Goal: Task Accomplishment & Management: Complete application form

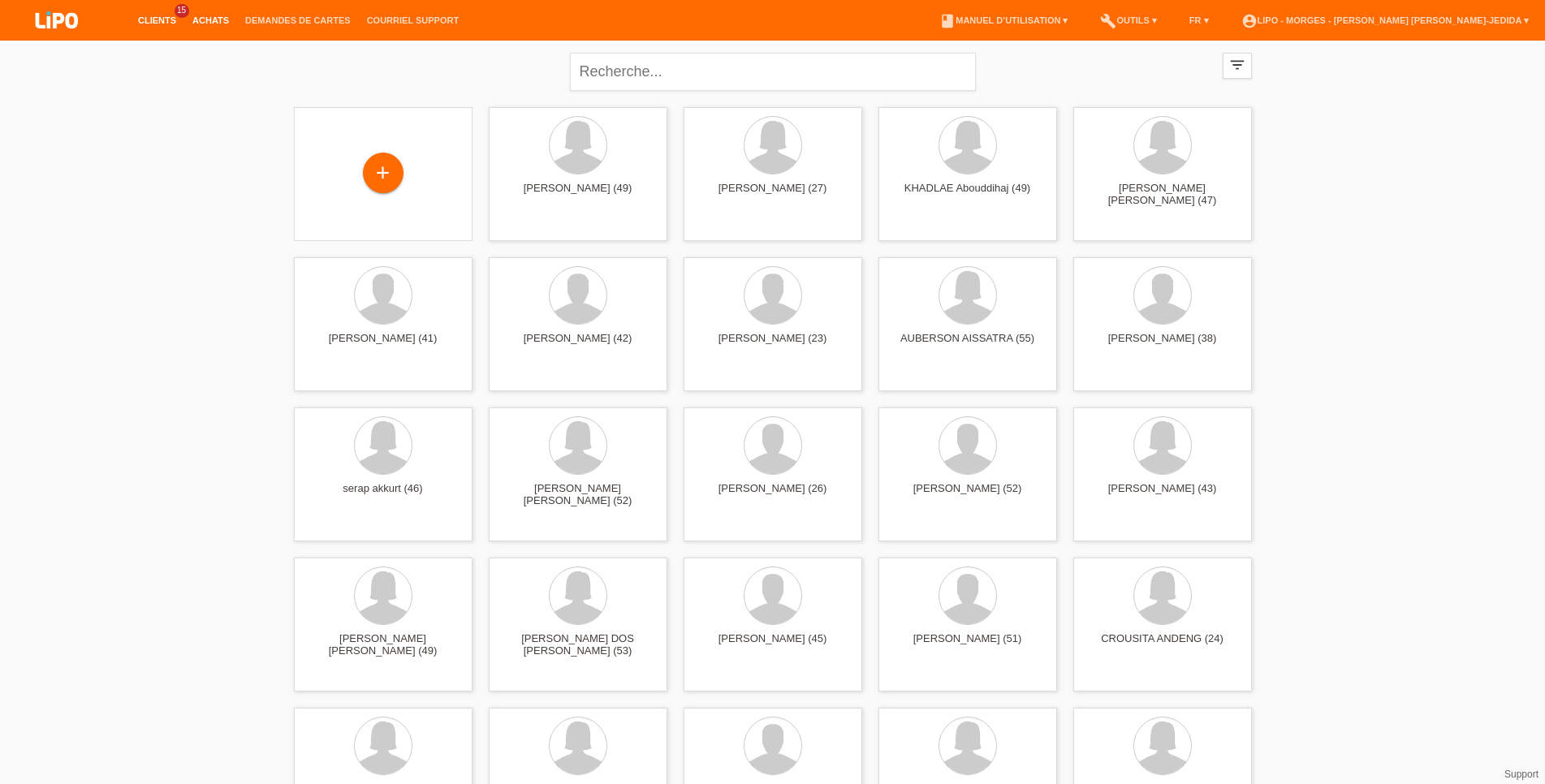
click at [219, 24] on link "Achats" at bounding box center [210, 20] width 53 height 10
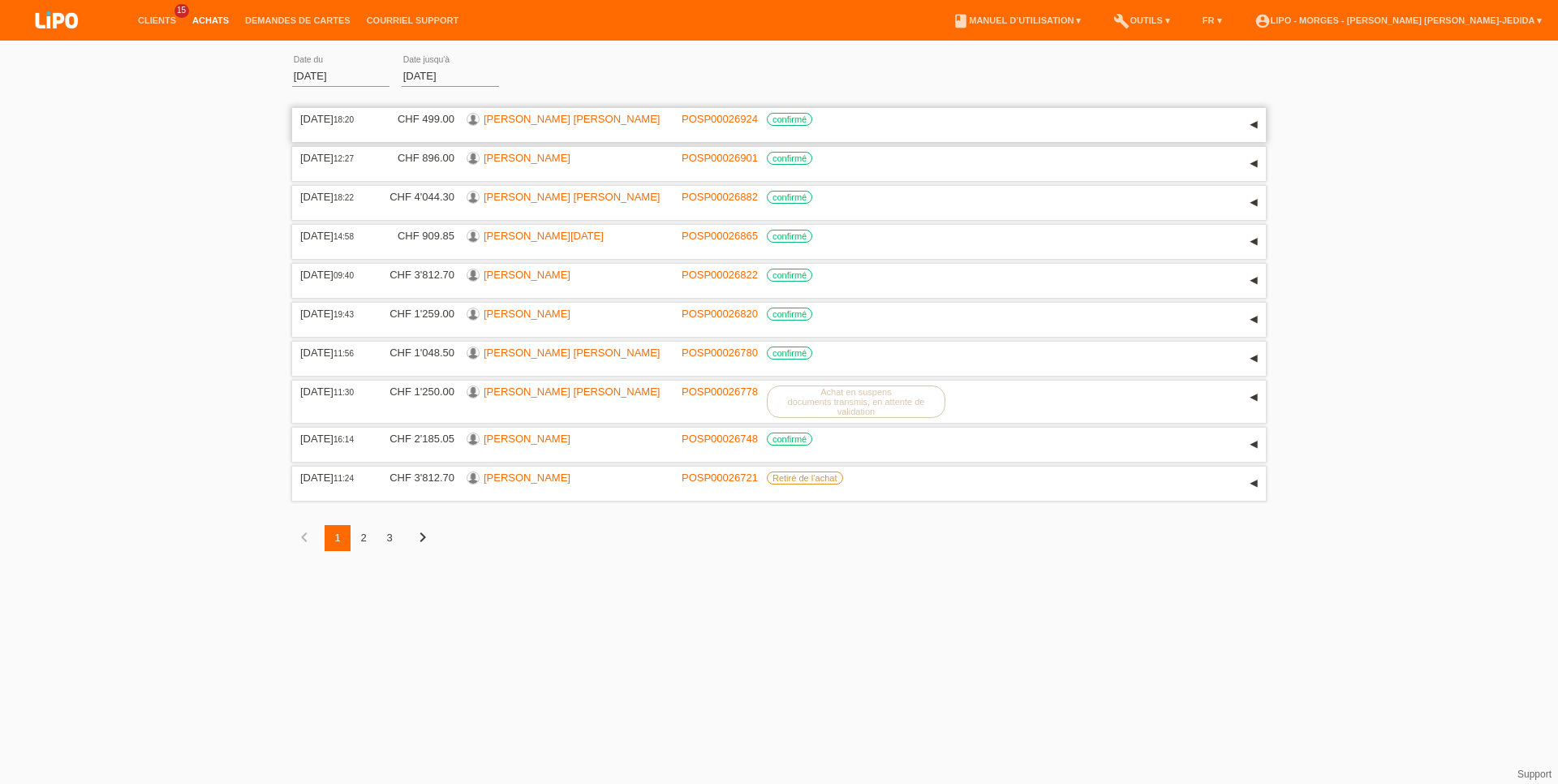
click at [520, 125] on link "[PERSON_NAME] [PERSON_NAME]" at bounding box center [572, 119] width 176 height 13
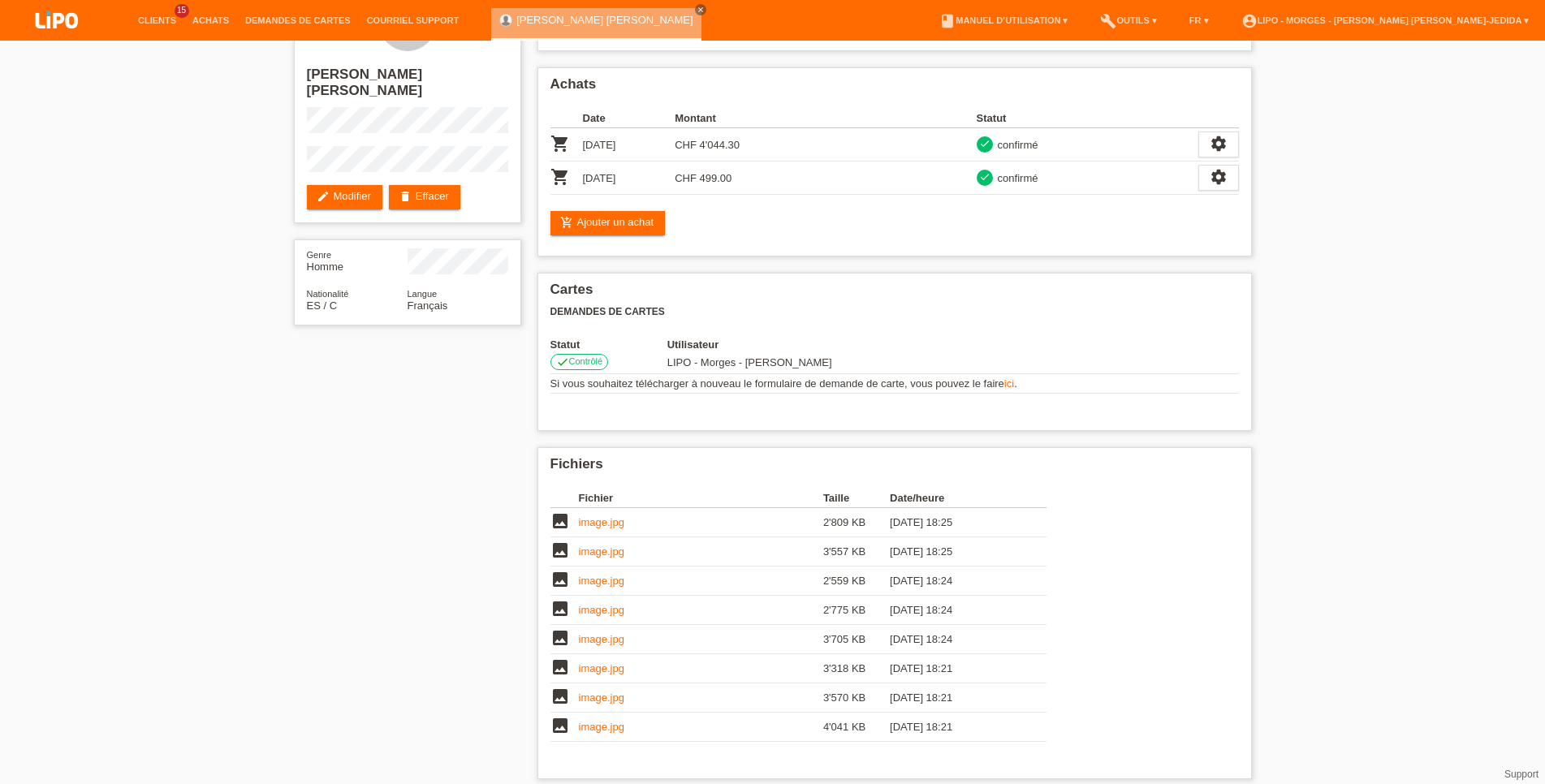
scroll to position [83, 0]
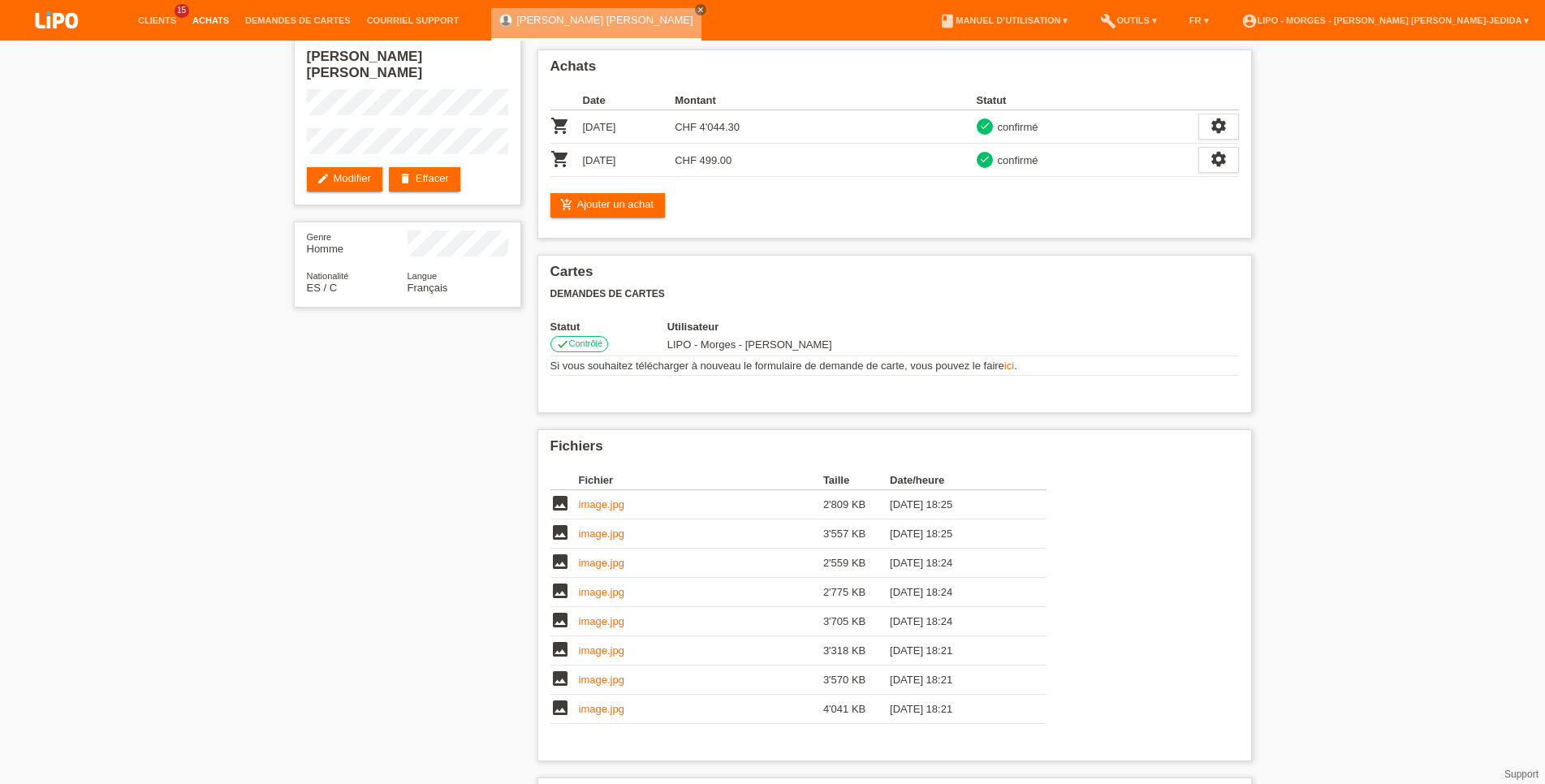
click at [209, 23] on link "Achats" at bounding box center [210, 20] width 53 height 10
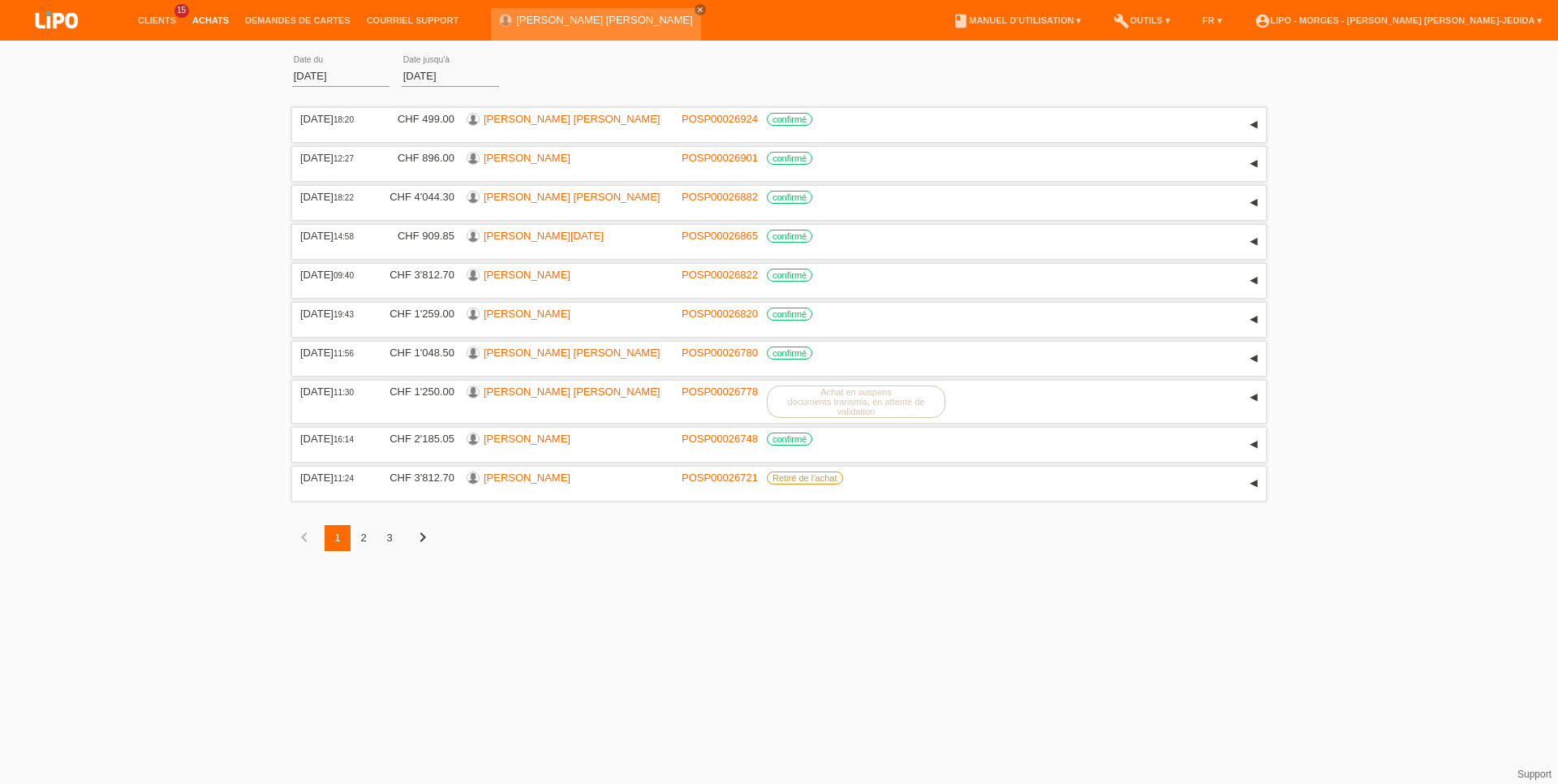
click at [166, 14] on li "Clients 15" at bounding box center [156, 21] width 54 height 42
click at [156, 18] on link "Clients" at bounding box center [156, 20] width 54 height 10
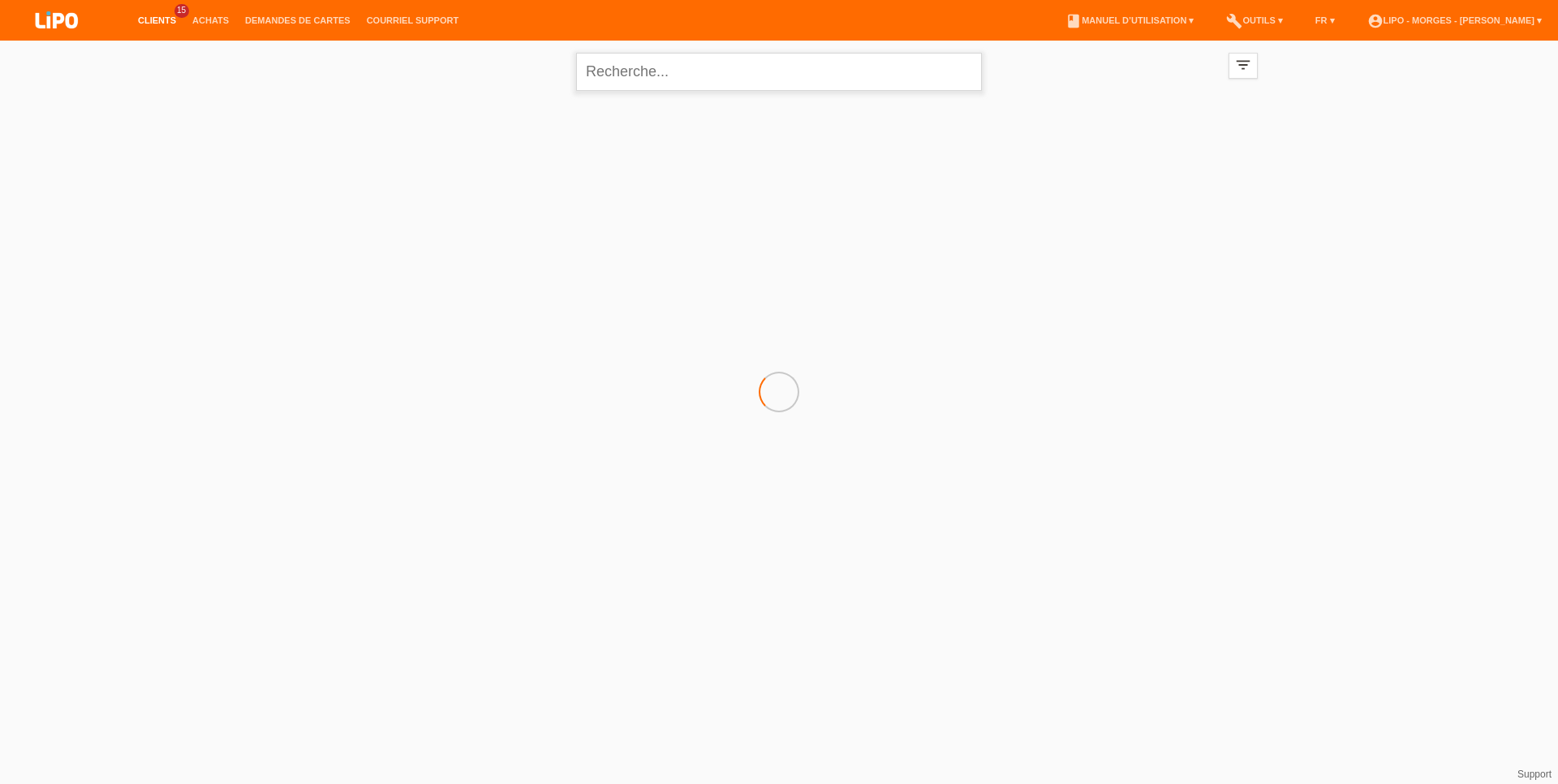
click at [621, 66] on input "text" at bounding box center [778, 72] width 405 height 38
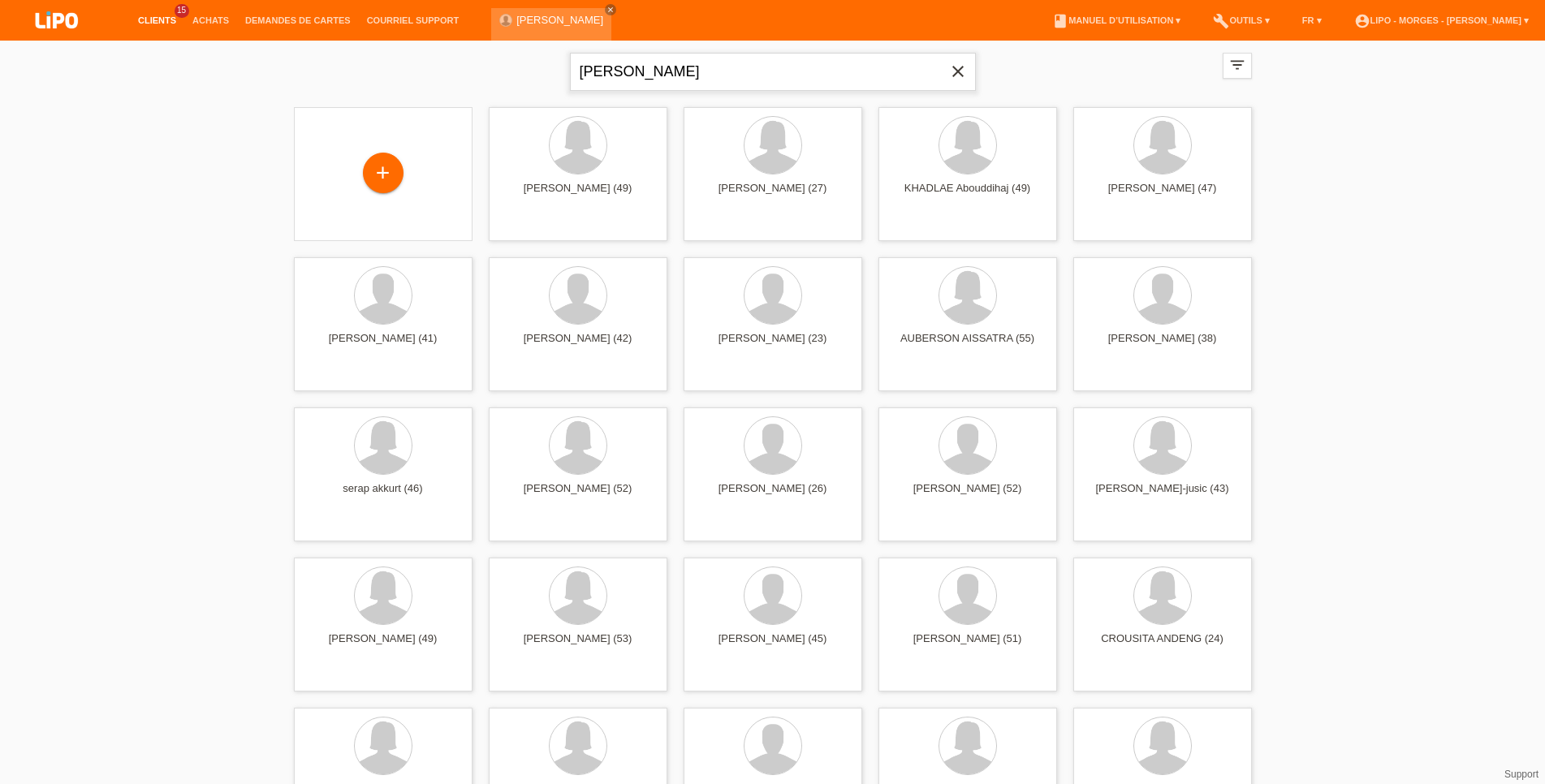
type input "[PERSON_NAME]"
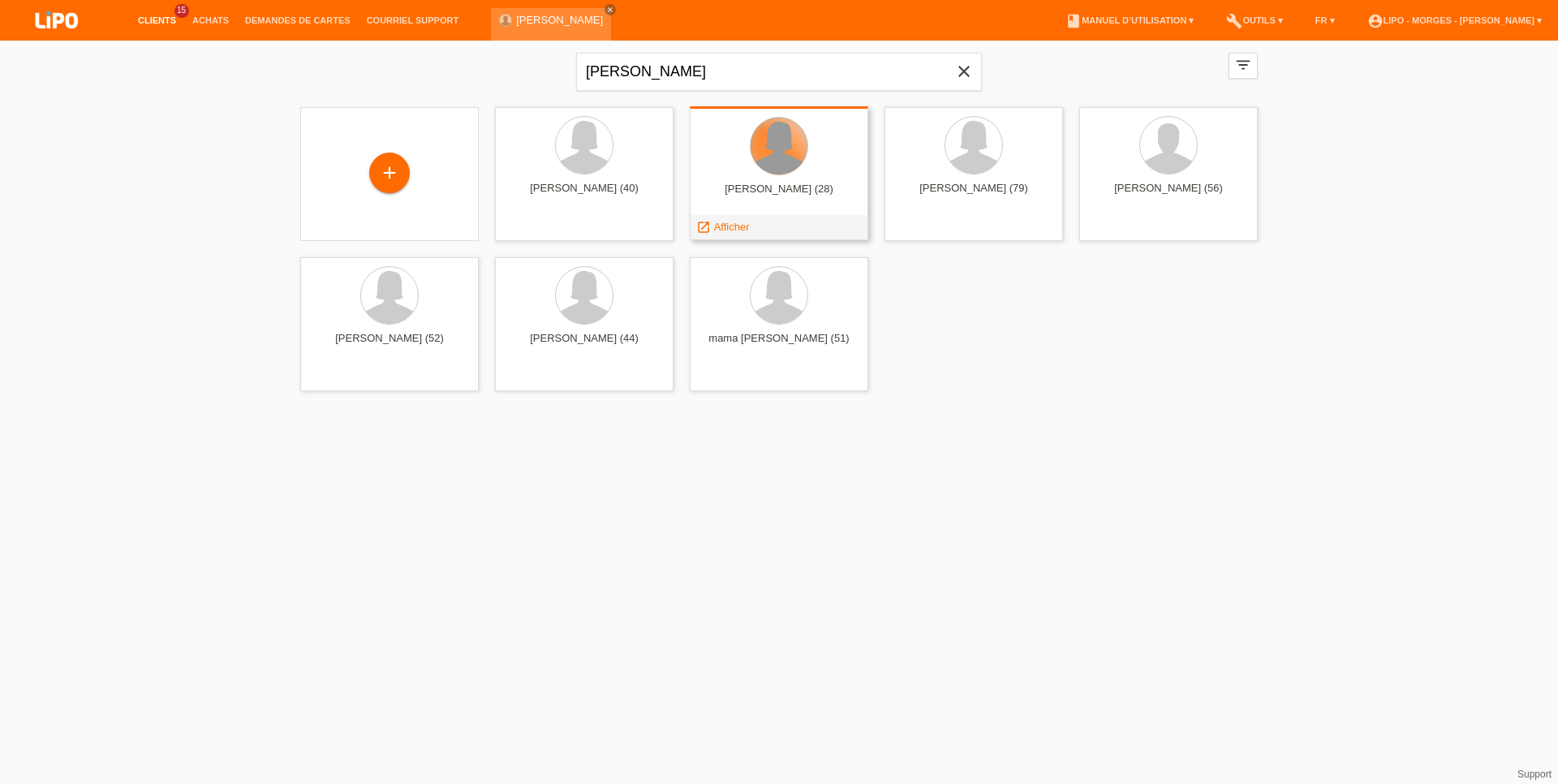
click at [770, 145] on div at bounding box center [779, 146] width 57 height 57
click at [735, 220] on div "launch Afficher" at bounding box center [722, 227] width 64 height 24
click at [736, 227] on span "Afficher" at bounding box center [731, 227] width 36 height 13
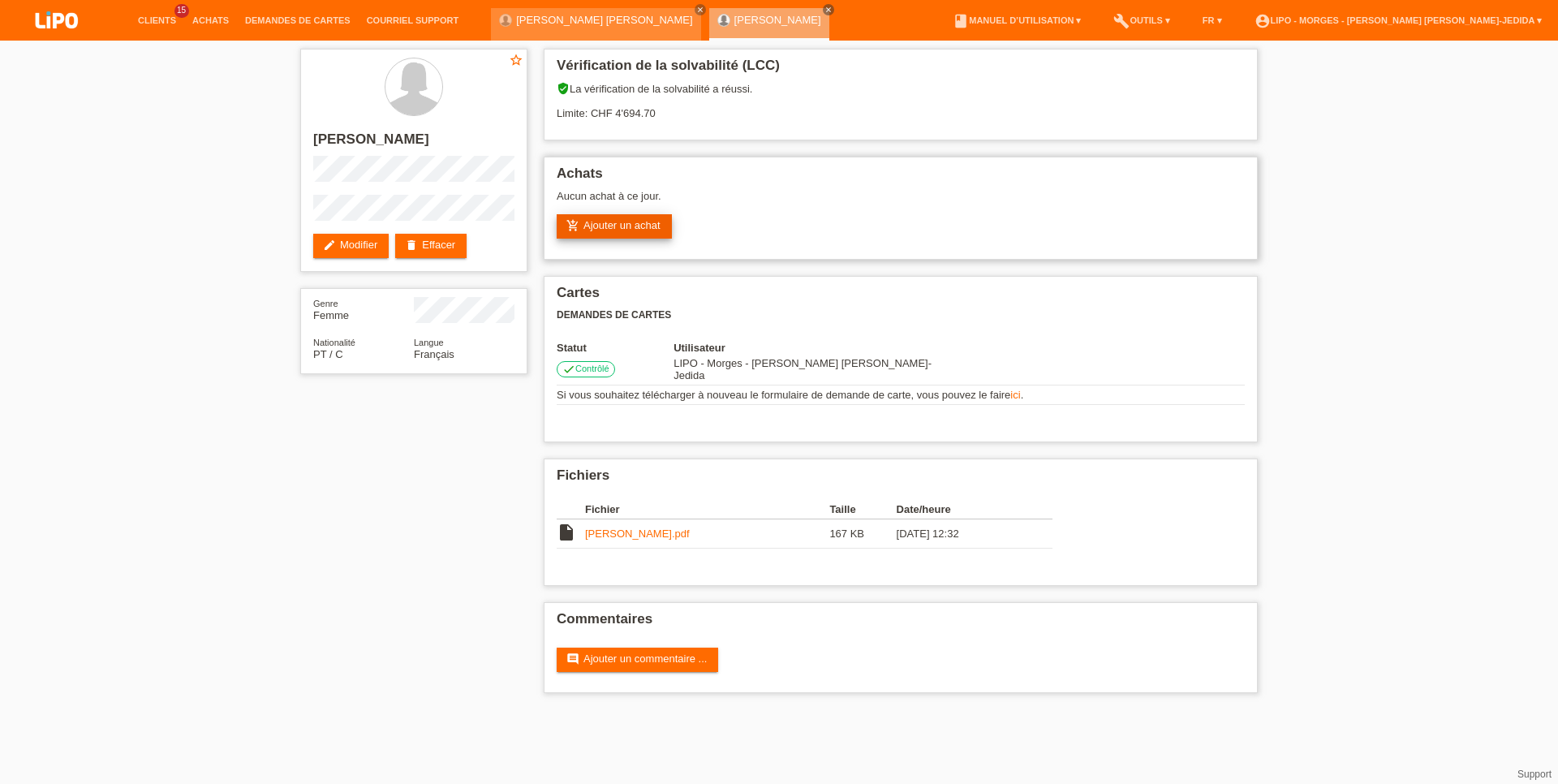
click at [626, 231] on link "add_shopping_cart Ajouter un achat" at bounding box center [614, 226] width 115 height 24
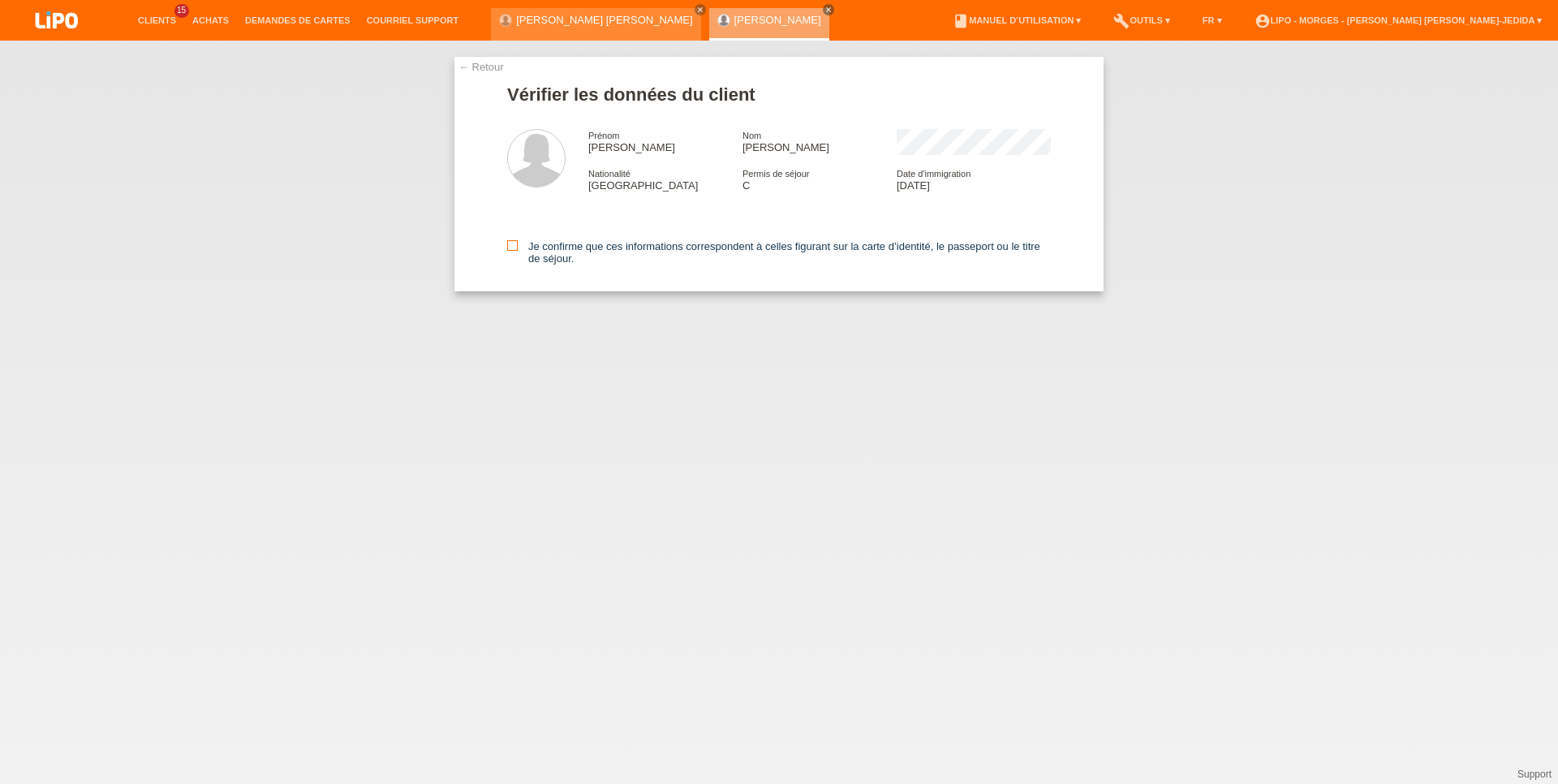
click at [509, 248] on icon at bounding box center [512, 245] width 11 height 11
click at [509, 248] on input "Je confirme que ces informations correspondent à celles figurant sur la carte d…" at bounding box center [512, 245] width 11 height 11
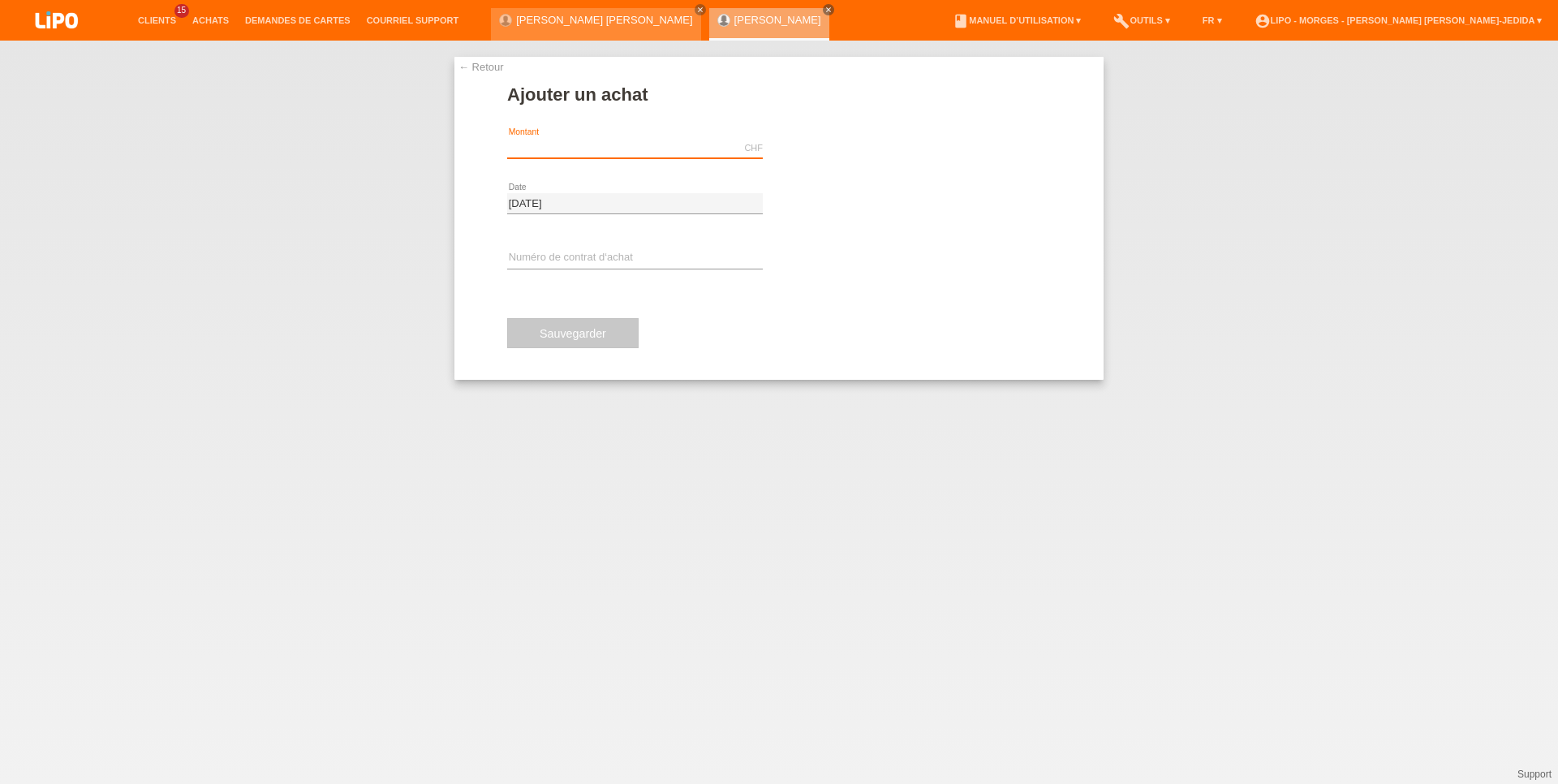
click at [568, 145] on input "text" at bounding box center [635, 148] width 256 height 20
type input "4600.00"
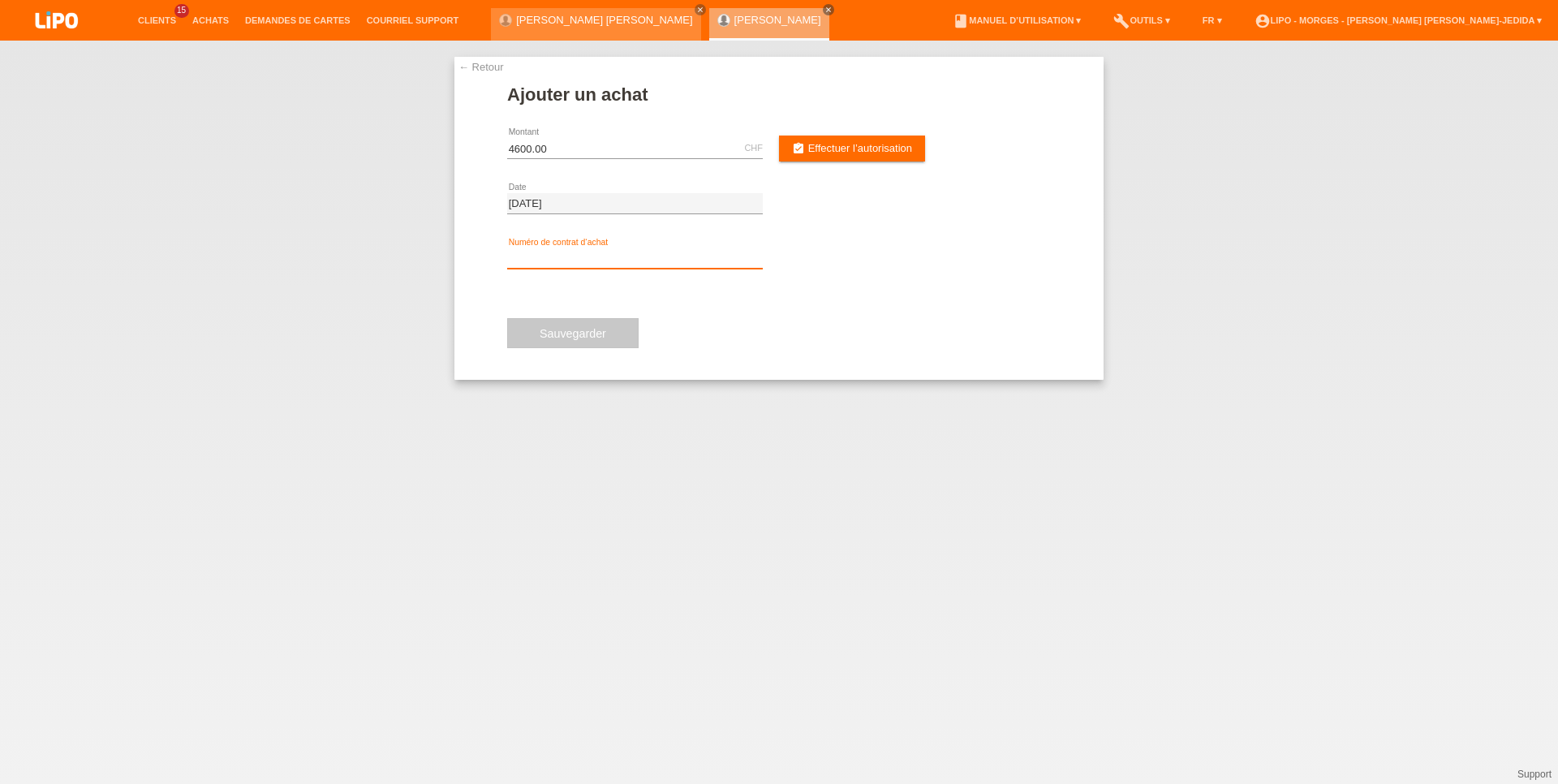
click at [558, 258] on input "text" at bounding box center [635, 258] width 256 height 20
type input "XU0DHP"
click at [813, 146] on span "Effectuer l’autorisation" at bounding box center [860, 148] width 104 height 13
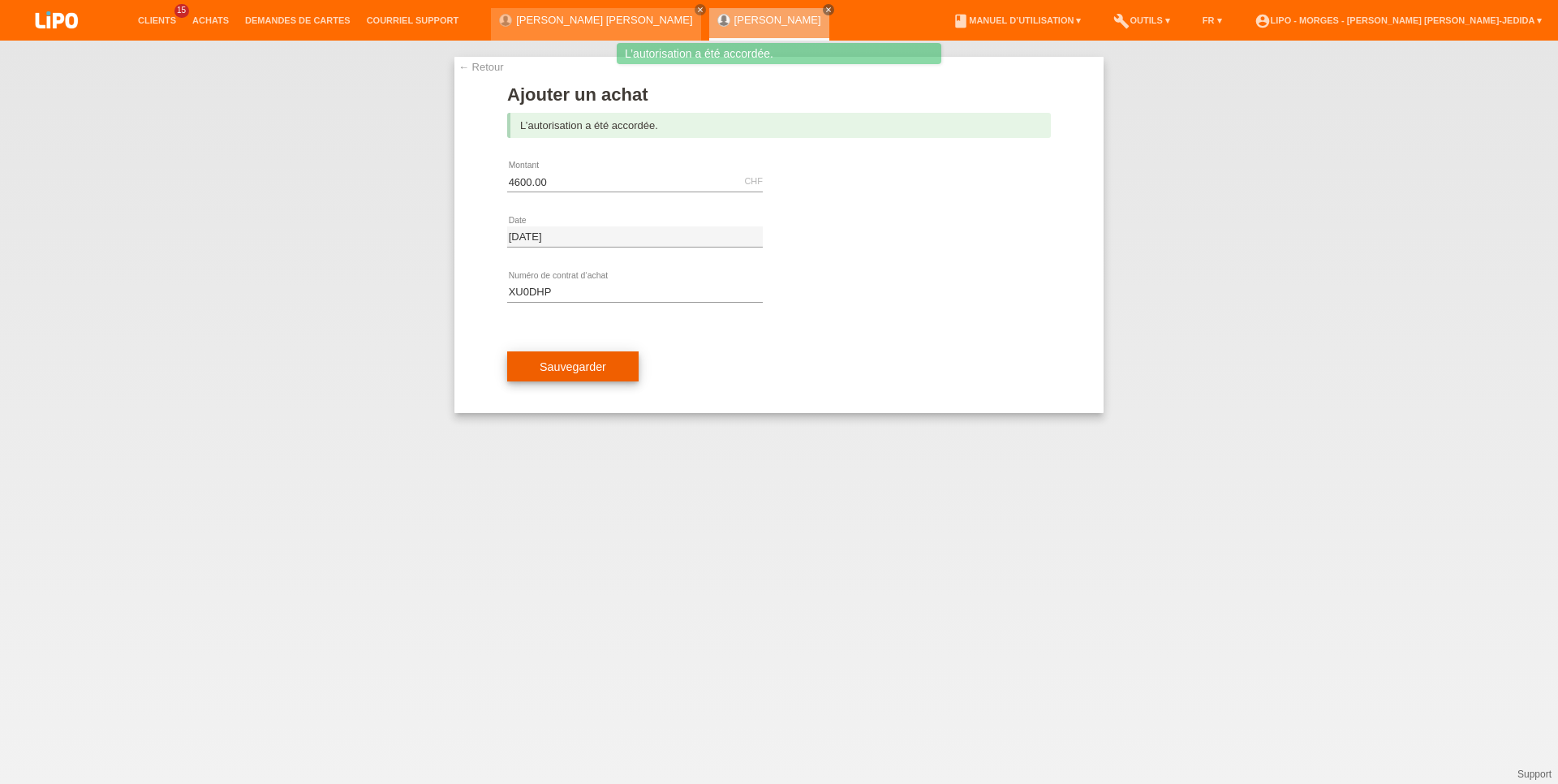
click at [532, 379] on button "Sauvegarder" at bounding box center [573, 366] width 131 height 31
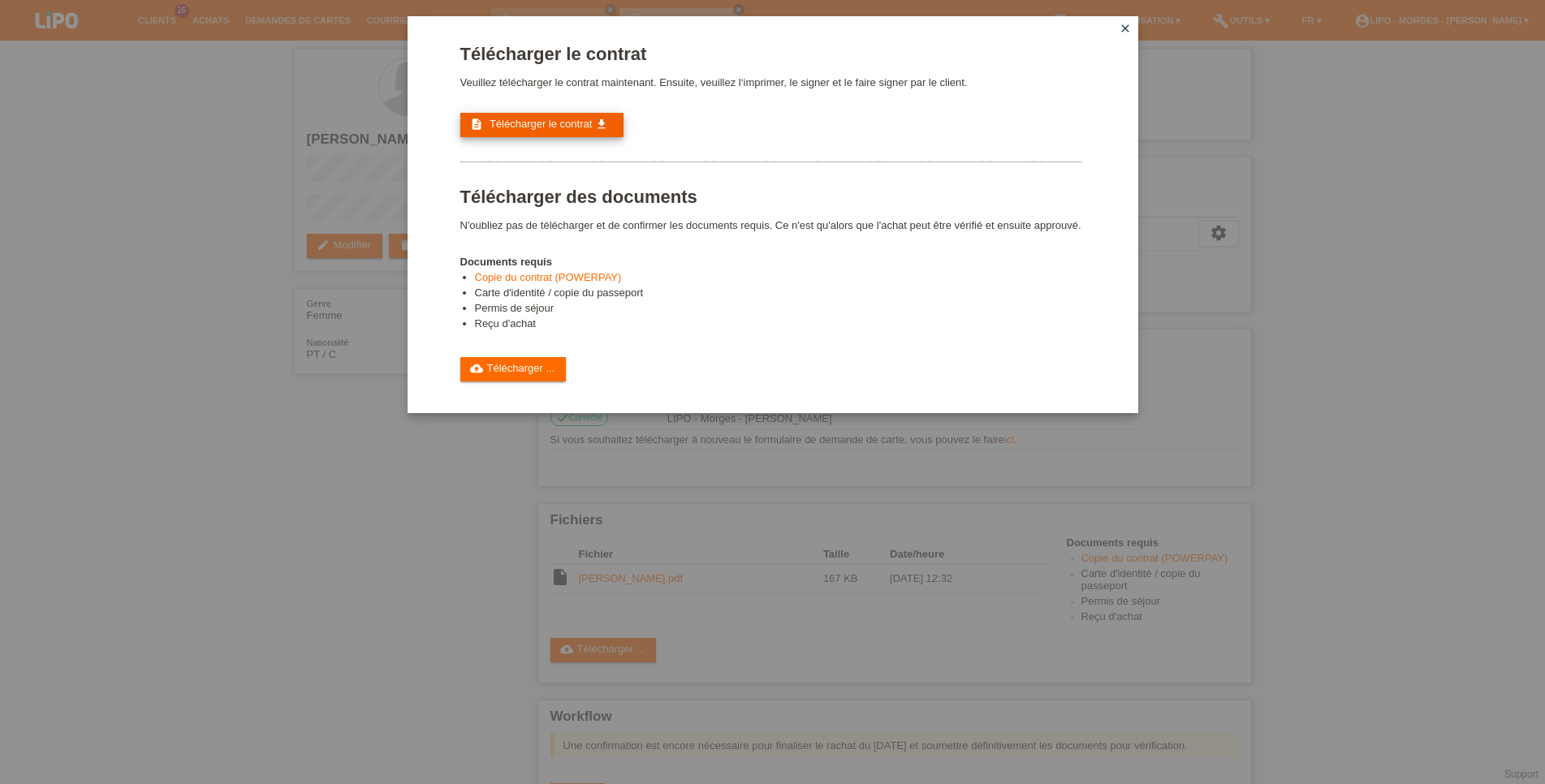
click at [536, 127] on span "Télécharger le contrat" at bounding box center [540, 124] width 102 height 13
